Goal: Information Seeking & Learning: Check status

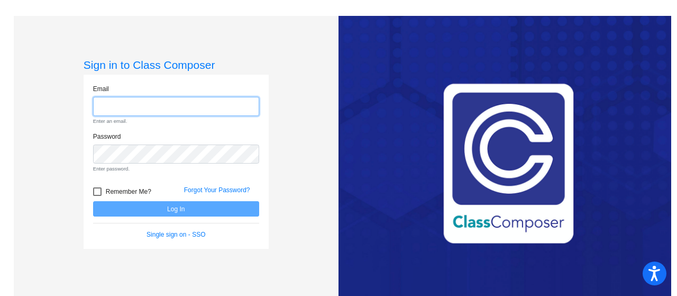
type input "[PERSON_NAME][EMAIL_ADDRESS][DOMAIN_NAME]"
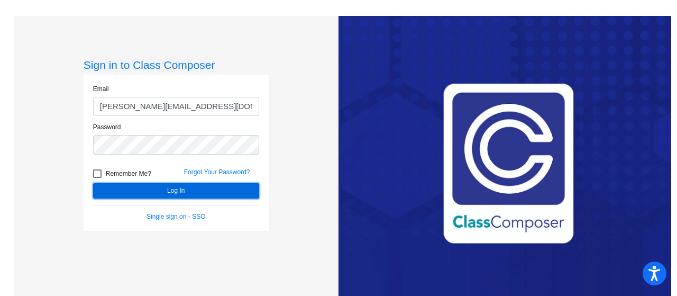
click at [230, 206] on form "Email [PERSON_NAME][EMAIL_ADDRESS][DOMAIN_NAME] Password Remember Me? Forgot Yo…" at bounding box center [176, 152] width 166 height 137
click at [226, 195] on button "Log In" at bounding box center [176, 190] width 166 height 15
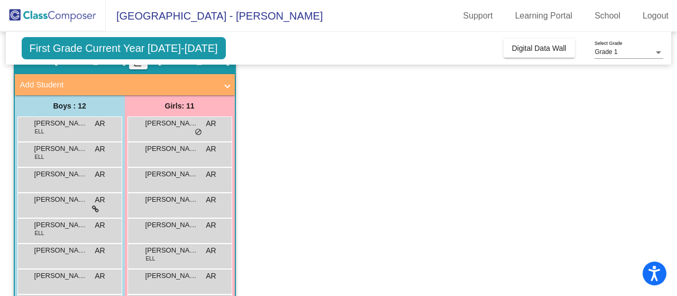
scroll to position [51, 0]
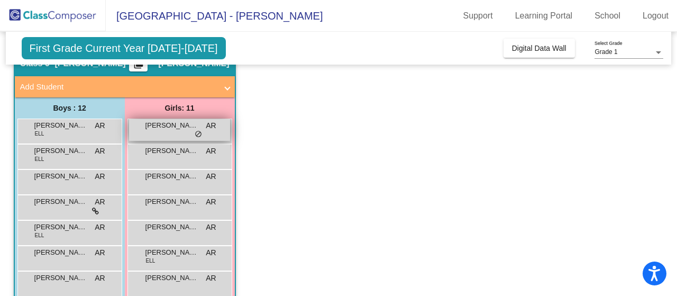
click at [199, 134] on span "do_not_disturb_alt" at bounding box center [198, 134] width 7 height 8
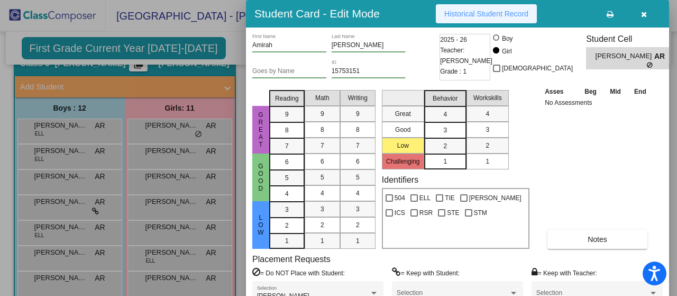
click at [497, 15] on span "Historical Student Record" at bounding box center [486, 14] width 84 height 8
click at [645, 14] on icon "button" at bounding box center [644, 14] width 6 height 7
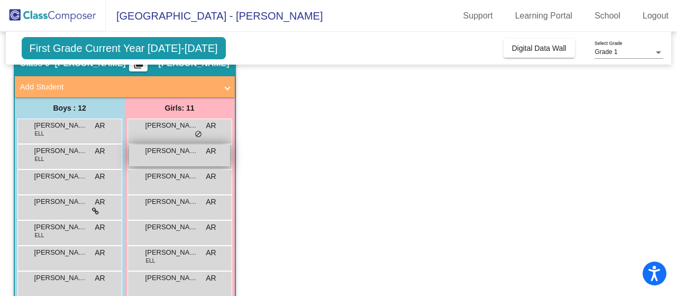
click at [187, 158] on div "[PERSON_NAME] AR lock do_not_disturb_alt" at bounding box center [179, 155] width 101 height 22
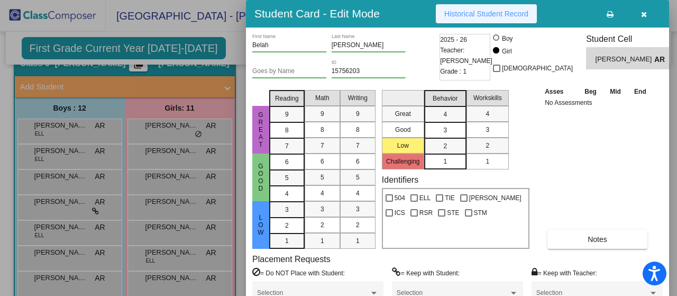
click at [499, 17] on span "Historical Student Record" at bounding box center [486, 14] width 84 height 8
click at [648, 15] on button "button" at bounding box center [644, 13] width 34 height 19
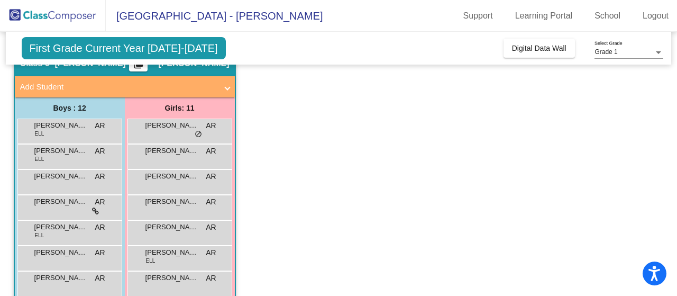
click at [160, 50] on span "First Grade Current Year [DATE]-[DATE]" at bounding box center [124, 48] width 204 height 22
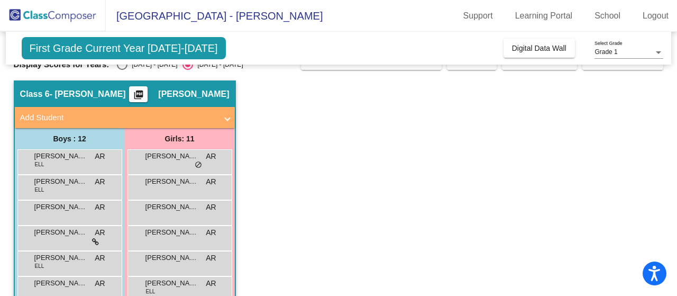
scroll to position [21, 0]
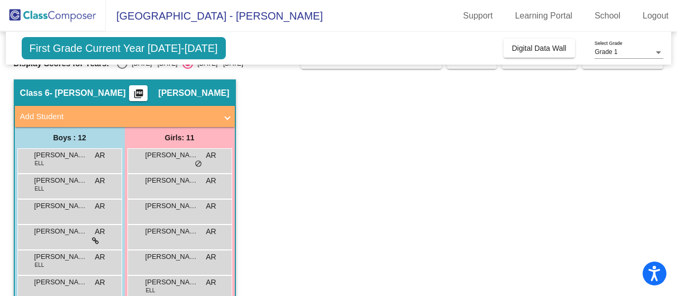
click at [126, 63] on div "First Grade Current Year [DATE]-[DATE] Add, Move, or Retain Students Off On Inc…" at bounding box center [339, 48] width 666 height 33
click at [124, 66] on div "Select an option" at bounding box center [122, 63] width 11 height 11
click at [122, 69] on input "[DATE] - [DATE]" at bounding box center [122, 69] width 1 height 1
radio input "true"
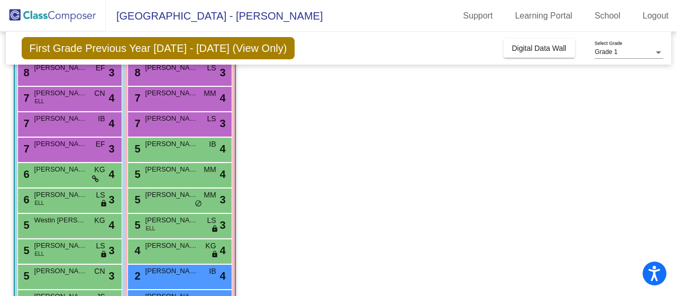
scroll to position [195, 0]
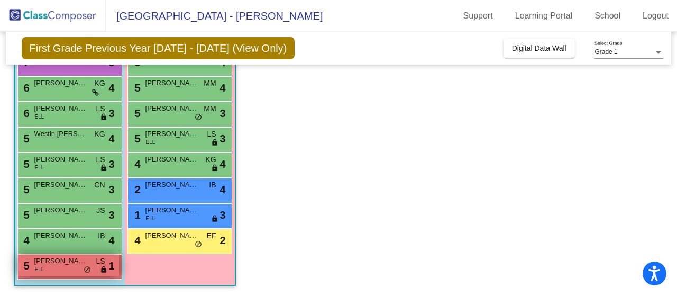
click at [71, 263] on span "[PERSON_NAME] [PERSON_NAME]" at bounding box center [60, 260] width 53 height 11
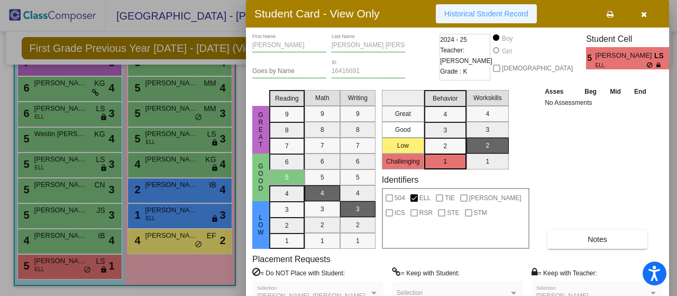
click at [515, 13] on span "Historical Student Record" at bounding box center [486, 14] width 84 height 8
click at [643, 10] on span "button" at bounding box center [644, 14] width 6 height 8
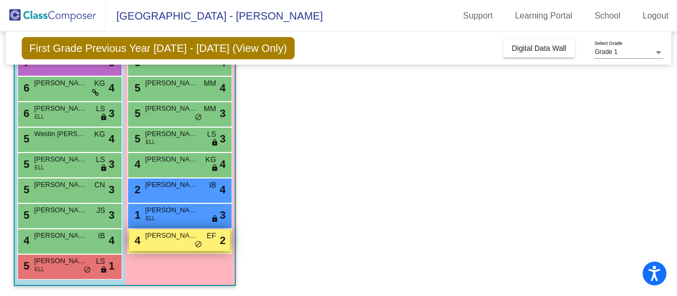
click at [166, 241] on div "4 [PERSON_NAME] EF lock do_not_disturb_alt 2" at bounding box center [179, 240] width 101 height 22
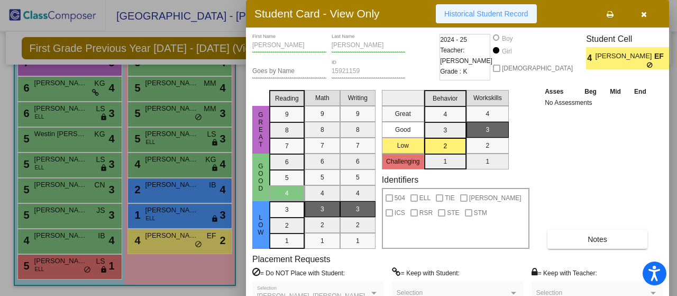
click at [515, 19] on button "Historical Student Record" at bounding box center [486, 13] width 101 height 19
click at [644, 10] on span "button" at bounding box center [644, 14] width 6 height 8
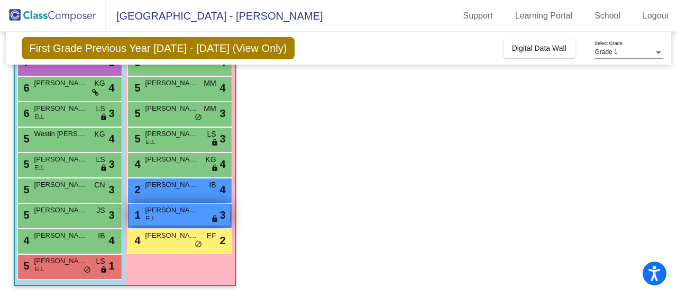
click at [179, 216] on div "1 [PERSON_NAME] ELL lock do_not_disturb_alt 3" at bounding box center [179, 215] width 101 height 22
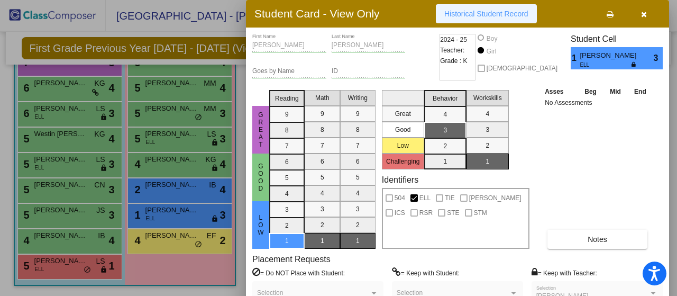
click at [479, 15] on span "Historical Student Record" at bounding box center [486, 14] width 84 height 8
click at [646, 13] on icon "button" at bounding box center [644, 14] width 6 height 7
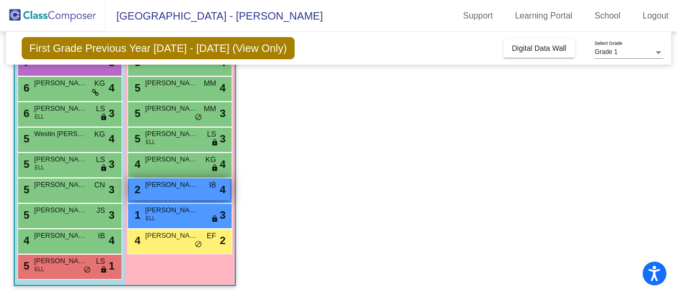
click at [190, 190] on div "2 [PERSON_NAME] IB lock do_not_disturb_alt 4" at bounding box center [179, 189] width 101 height 22
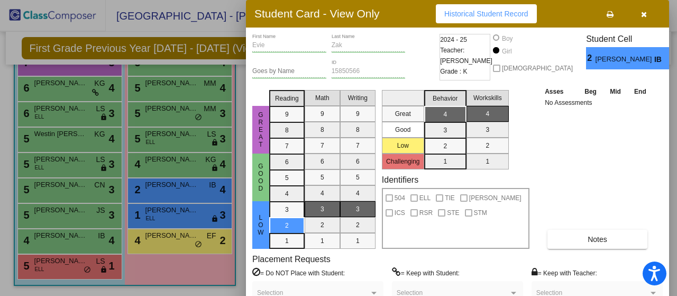
click at [452, 11] on span "Historical Student Record" at bounding box center [486, 14] width 84 height 8
click at [645, 16] on icon "button" at bounding box center [644, 14] width 6 height 7
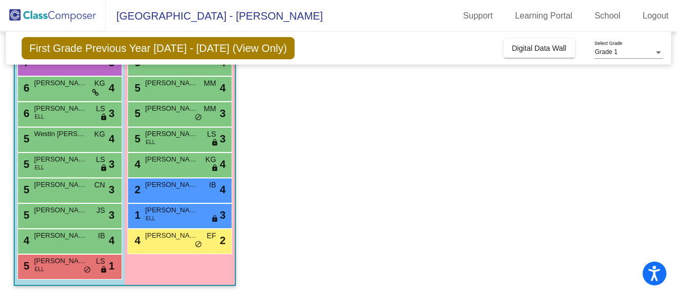
scroll to position [153, 0]
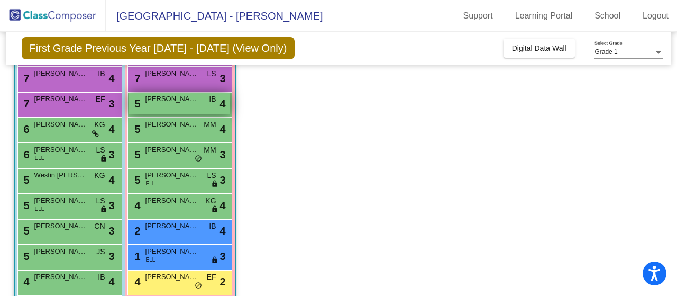
click at [188, 99] on span "[PERSON_NAME]" at bounding box center [171, 99] width 53 height 11
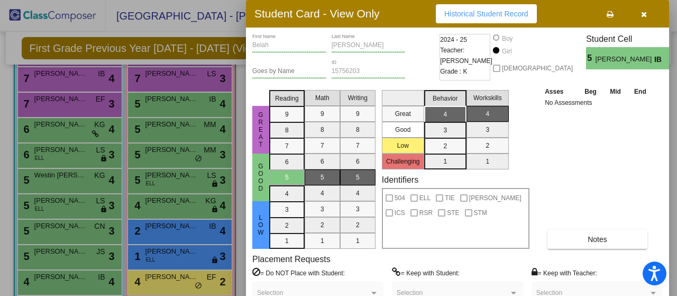
click at [644, 10] on span "button" at bounding box center [644, 14] width 6 height 8
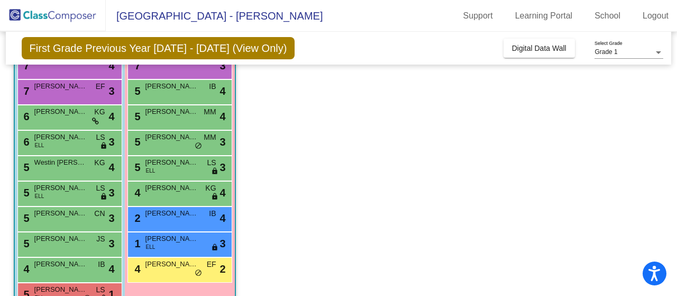
scroll to position [195, 0]
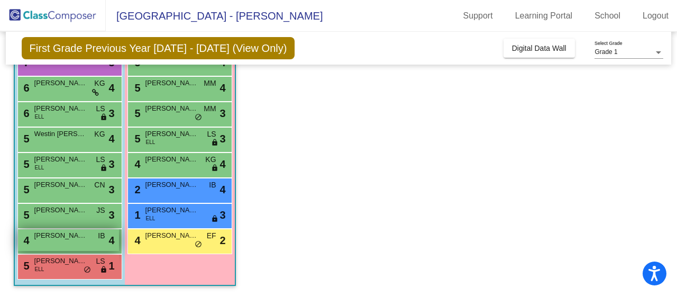
click at [75, 245] on div "4 [PERSON_NAME] IB lock do_not_disturb_alt 4" at bounding box center [68, 240] width 101 height 22
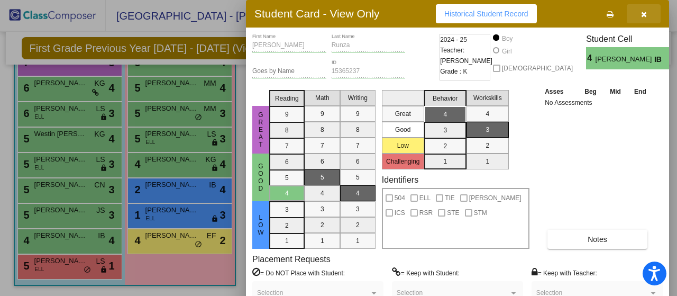
click at [646, 9] on button "button" at bounding box center [644, 13] width 34 height 19
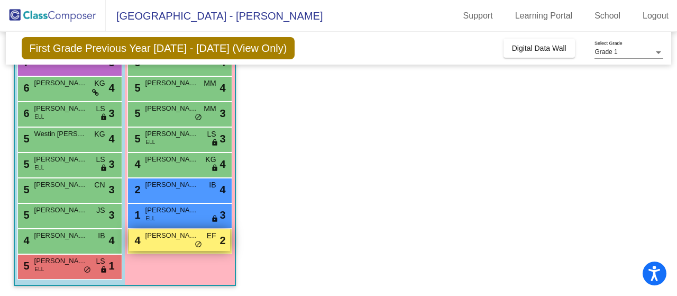
click at [156, 236] on span "[PERSON_NAME]" at bounding box center [171, 235] width 53 height 11
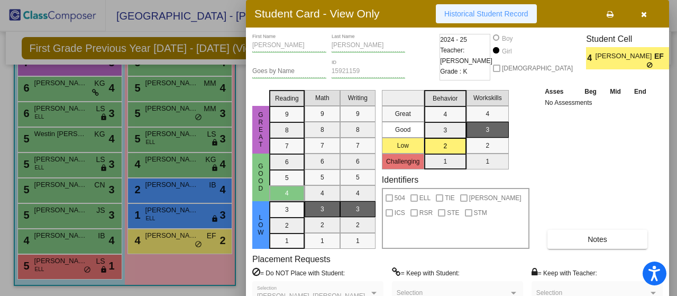
click at [516, 22] on button "Historical Student Record" at bounding box center [486, 13] width 101 height 19
click at [649, 12] on button "button" at bounding box center [644, 13] width 34 height 19
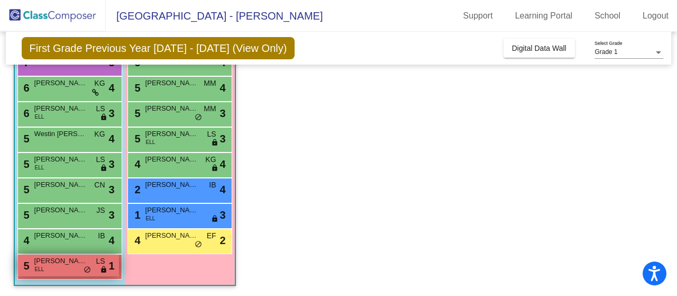
click at [80, 265] on span "[PERSON_NAME] [PERSON_NAME]" at bounding box center [60, 260] width 53 height 11
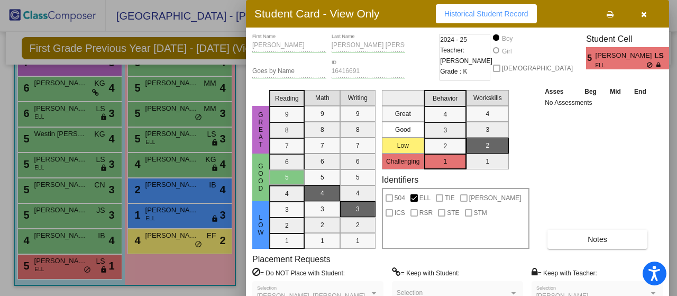
click at [476, 20] on button "Historical Student Record" at bounding box center [486, 13] width 101 height 19
